Goal: Task Accomplishment & Management: Manage account settings

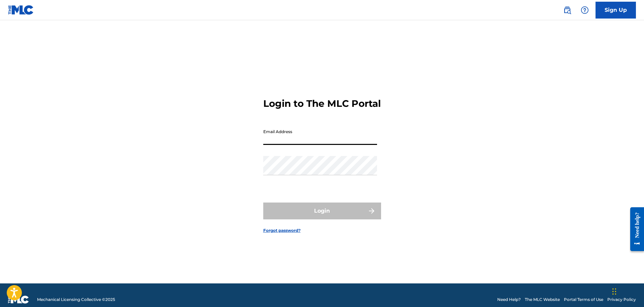
click at [275, 142] on input "Email Address" at bounding box center [320, 134] width 114 height 19
type input "[EMAIL_ADDRESS][DOMAIN_NAME]"
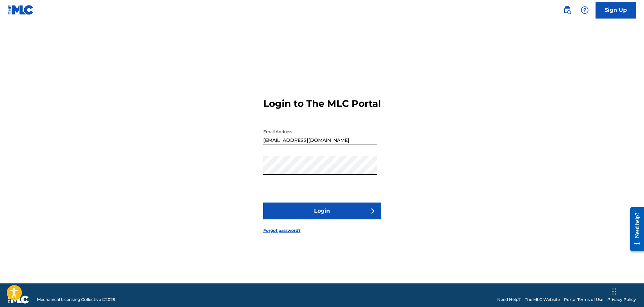
click at [263, 202] on button "Login" at bounding box center [322, 210] width 118 height 17
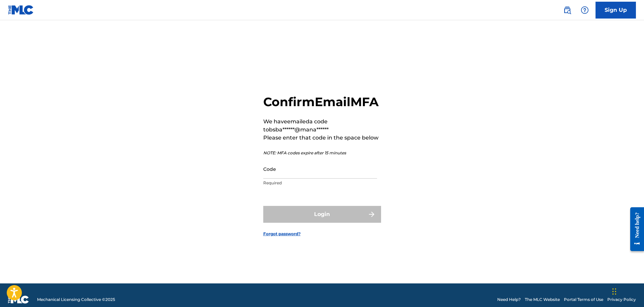
click at [280, 176] on input "Code" at bounding box center [320, 168] width 114 height 19
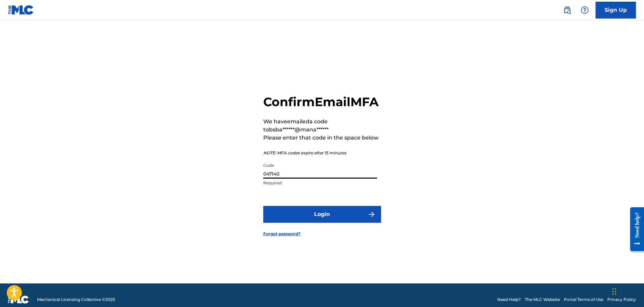
type input "047140"
click at [328, 221] on button "Login" at bounding box center [322, 214] width 118 height 17
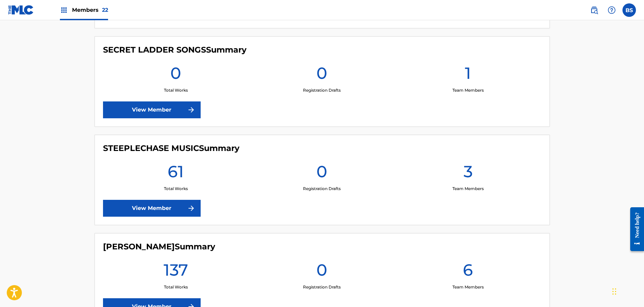
scroll to position [1783, 0]
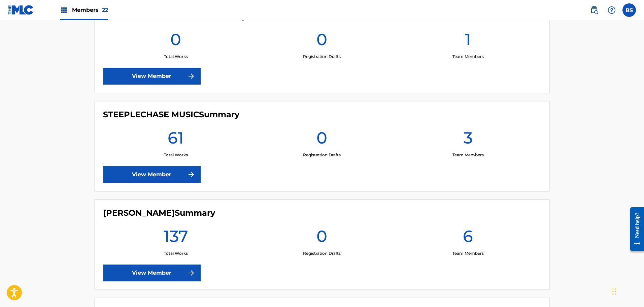
click at [161, 174] on link "View Member" at bounding box center [152, 174] width 98 height 17
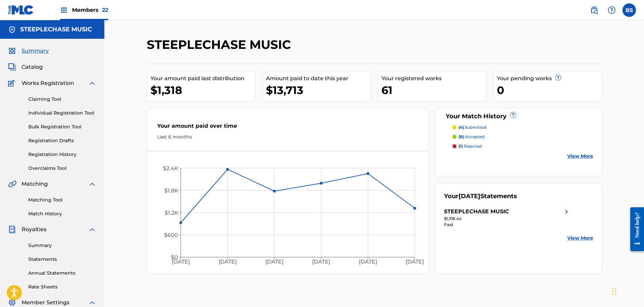
click at [628, 11] on label at bounding box center [628, 9] width 13 height 13
click at [629, 10] on input "BS [PERSON_NAME] [EMAIL_ADDRESS][DOMAIN_NAME] Notification Preferences Profile …" at bounding box center [629, 10] width 0 height 0
click at [466, 36] on div "STEEPLECHASE MUSIC Your amount paid last distribution $1,318 Amount paid to dat…" at bounding box center [373, 202] width 539 height 365
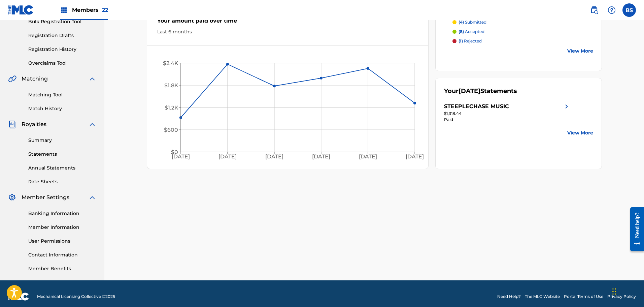
scroll to position [111, 0]
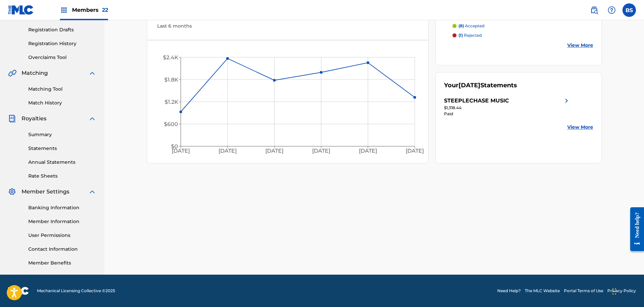
click at [45, 235] on link "User Permissions" at bounding box center [62, 234] width 68 height 7
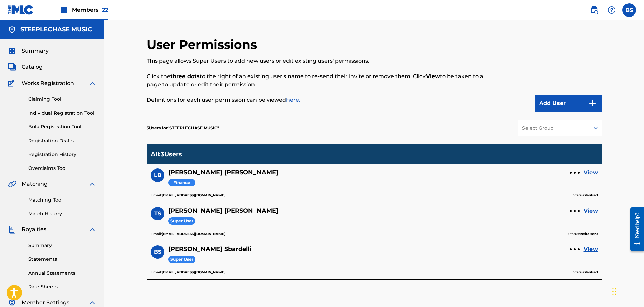
click at [549, 101] on button "Add User" at bounding box center [567, 103] width 67 height 17
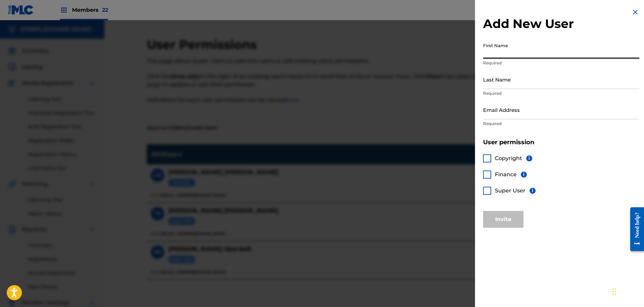
click at [487, 53] on input "First Name" at bounding box center [561, 48] width 156 height 19
type input "s"
type input "[PERSON_NAME]"
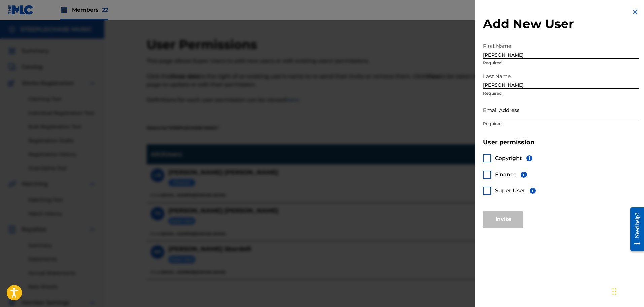
type input "[PERSON_NAME]"
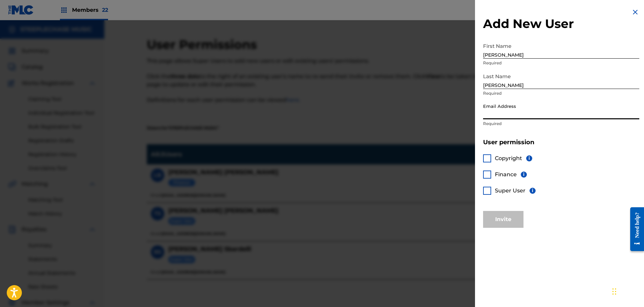
click at [496, 113] on input "Email Address" at bounding box center [561, 109] width 156 height 19
type input "[PERSON_NAME][EMAIL_ADDRESS][DOMAIN_NAME]"
click at [557, 142] on h5 "User permission" at bounding box center [561, 142] width 156 height 8
click at [486, 173] on div at bounding box center [487, 174] width 8 height 8
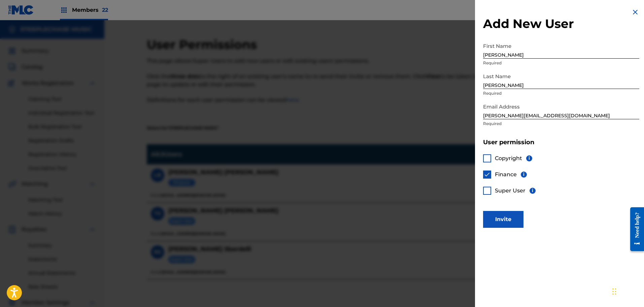
click at [486, 157] on div at bounding box center [487, 158] width 8 height 8
click at [486, 158] on img at bounding box center [486, 158] width 7 height 7
click at [486, 158] on div at bounding box center [487, 158] width 8 height 8
click at [503, 218] on button "Invite" at bounding box center [503, 219] width 40 height 17
